Goal: Complete application form

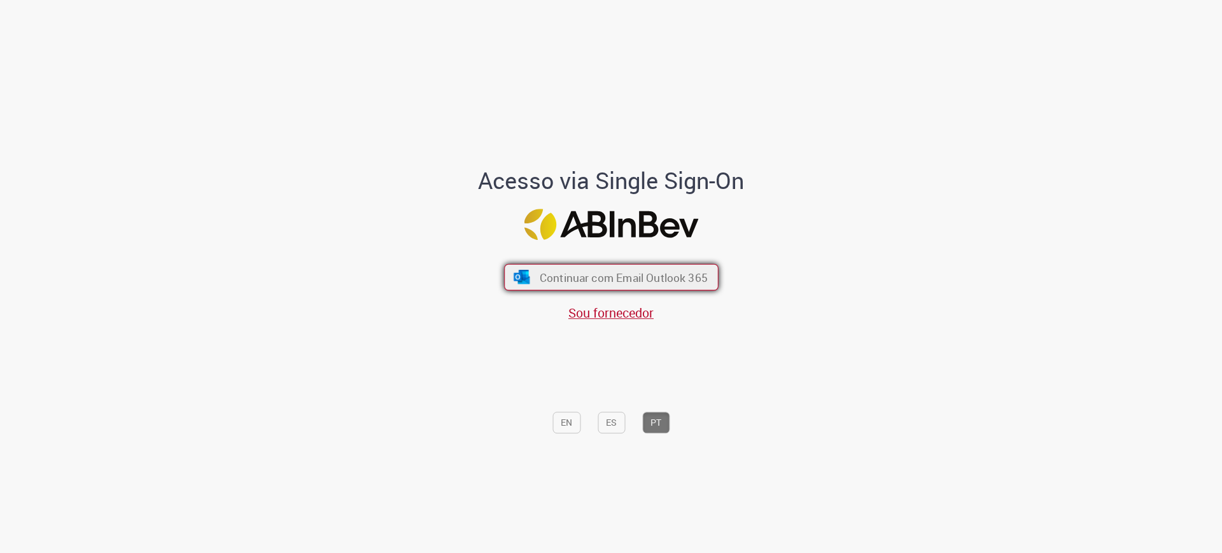
click at [594, 271] on span "Continuar com Email Outlook 365" at bounding box center [623, 277] width 168 height 15
